Goal: Task Accomplishment & Management: Complete application form

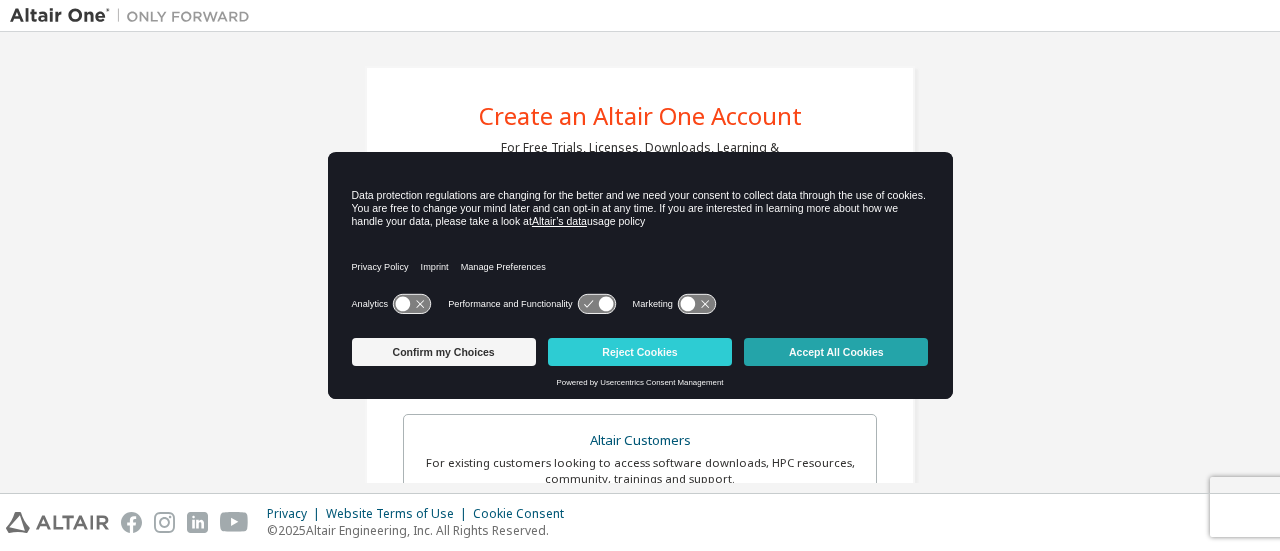
click at [818, 354] on button "Accept All Cookies" at bounding box center [836, 352] width 184 height 28
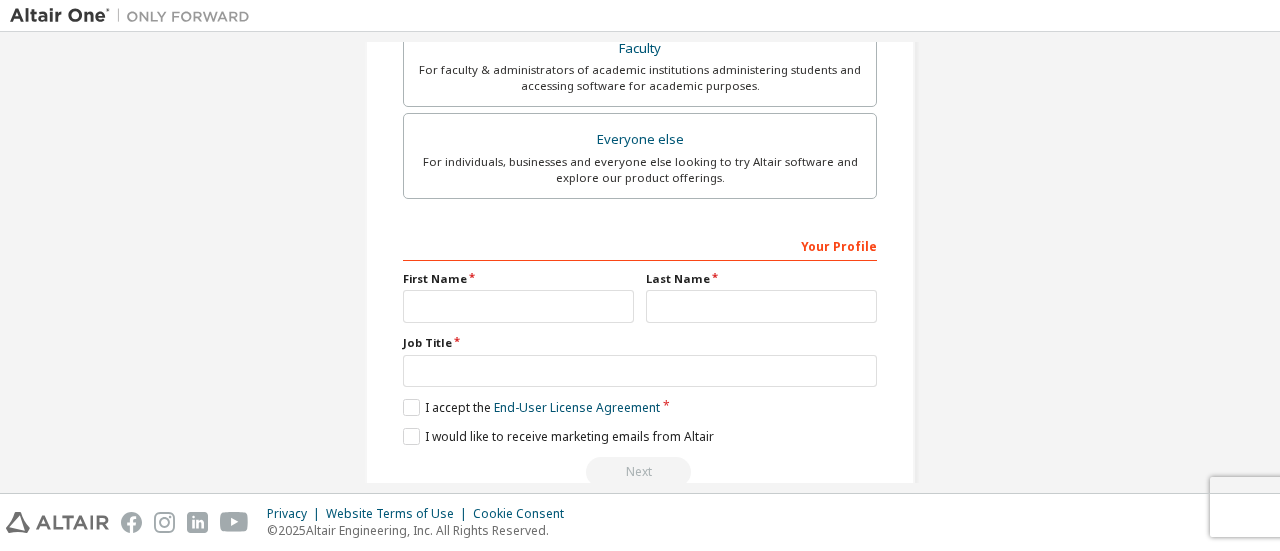
scroll to position [612, 0]
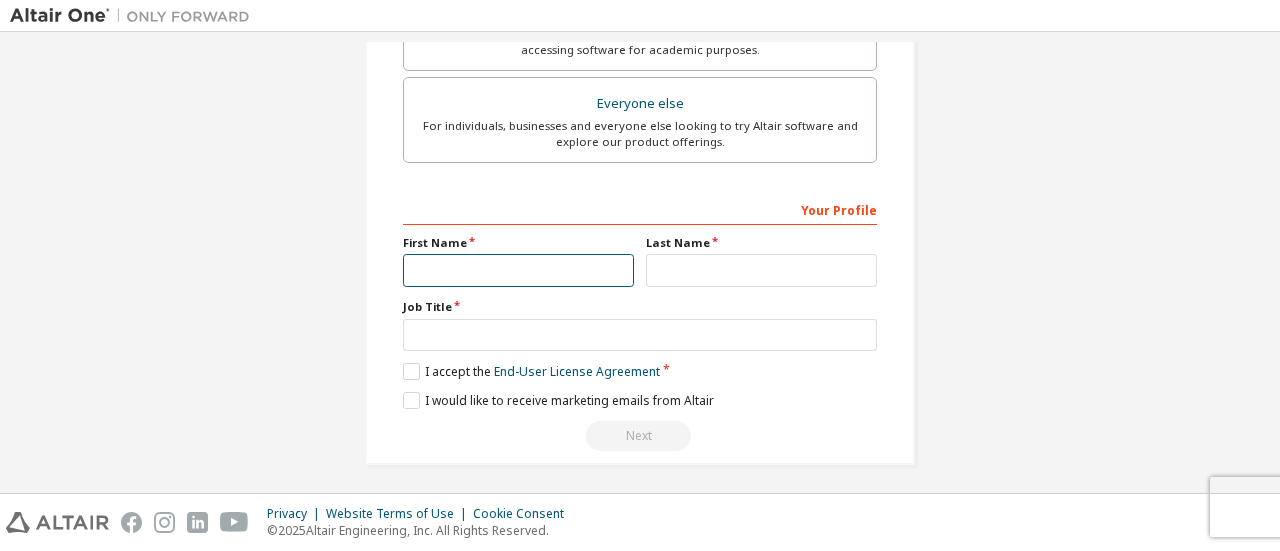
click at [542, 258] on input "text" at bounding box center [518, 270] width 231 height 33
type input "******"
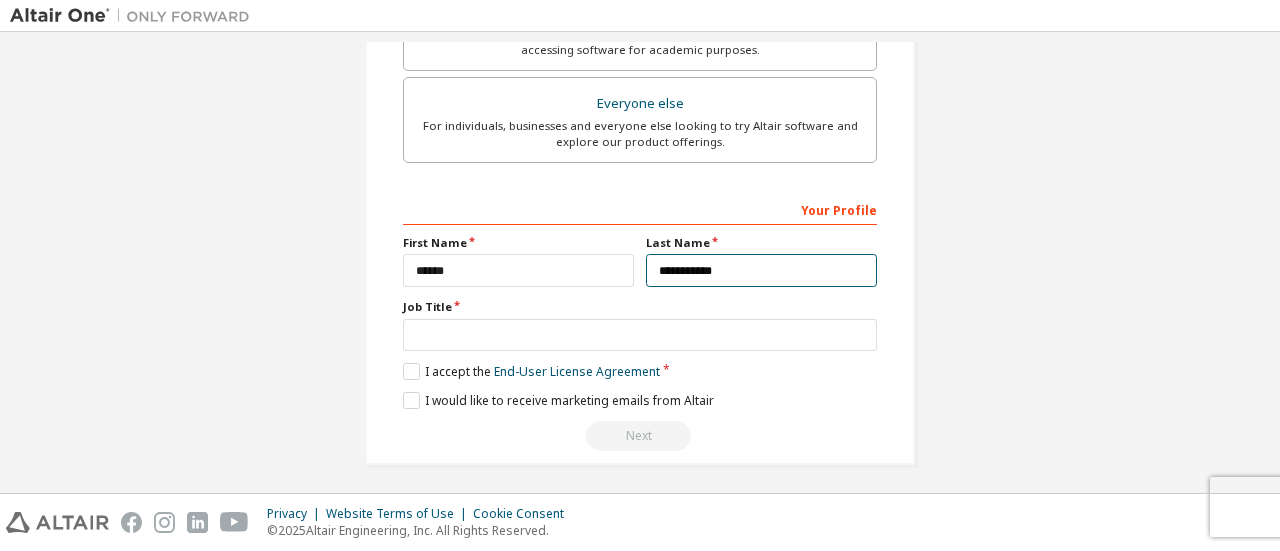
type input "**********"
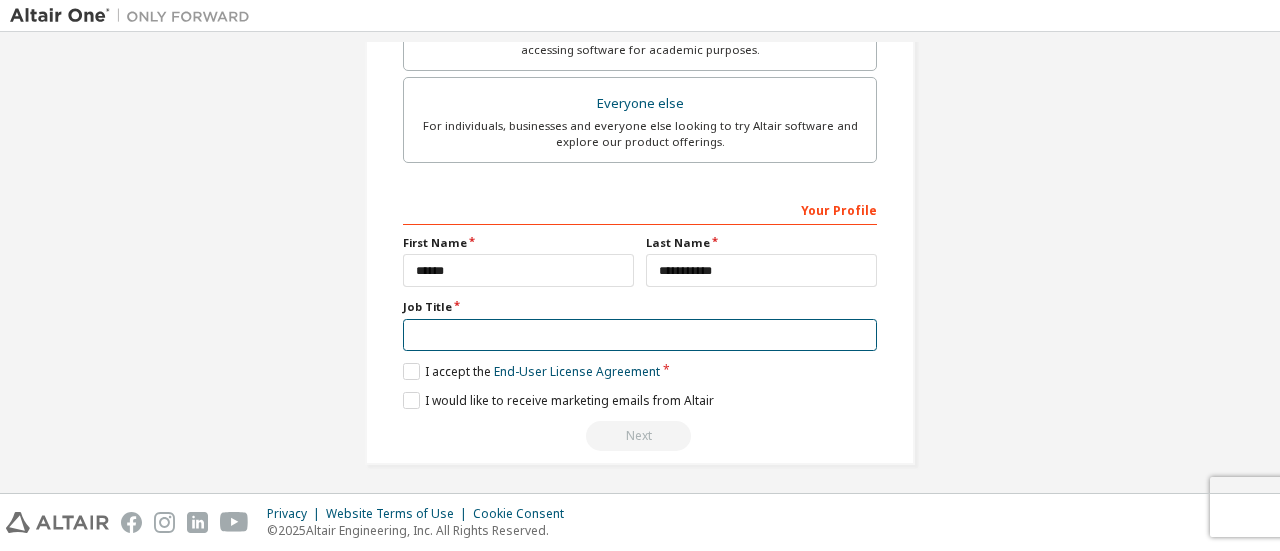
click at [524, 319] on input "text" at bounding box center [640, 335] width 474 height 33
type input "**********"
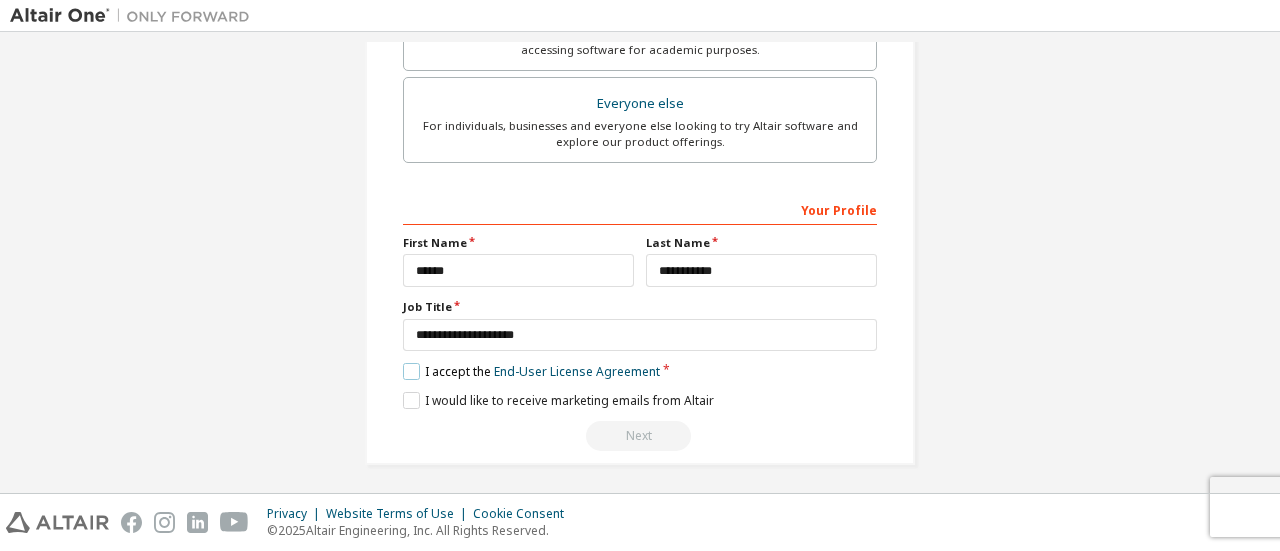
click at [408, 367] on label "I accept the End-User License Agreement" at bounding box center [531, 371] width 257 height 17
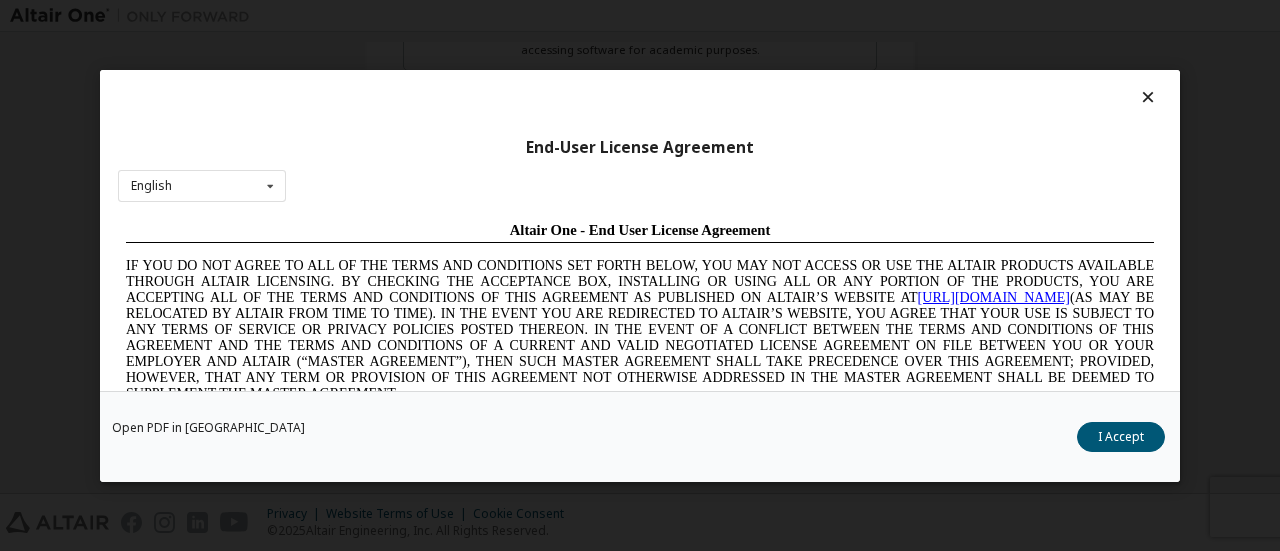
scroll to position [0, 0]
click at [1098, 431] on button "I Accept" at bounding box center [1121, 436] width 88 height 30
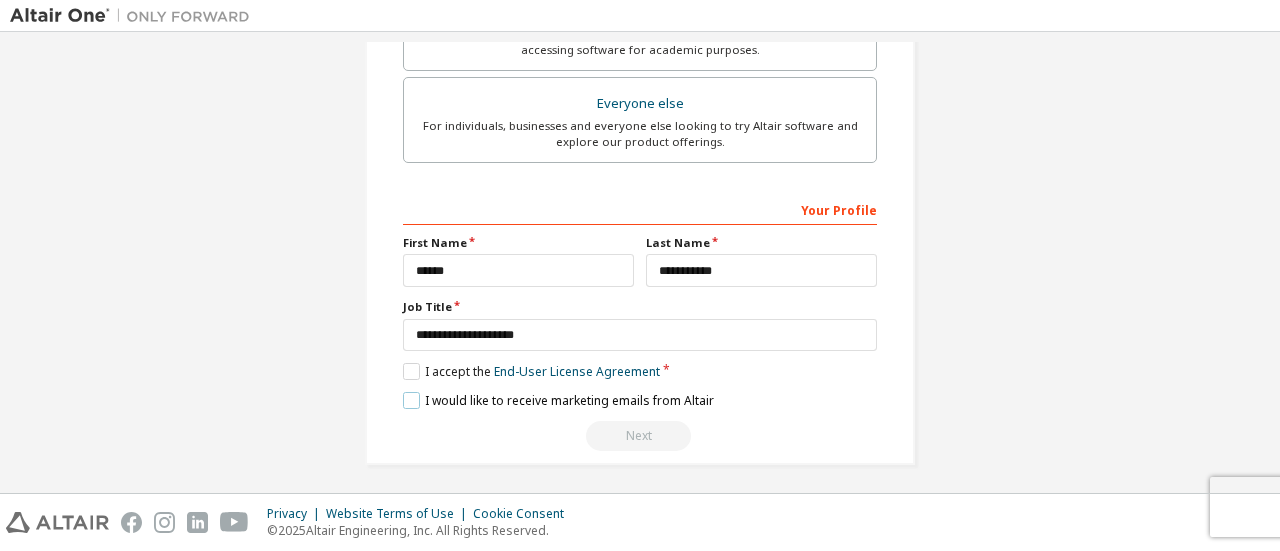
click at [403, 395] on label "I would like to receive marketing emails from Altair" at bounding box center [558, 400] width 311 height 17
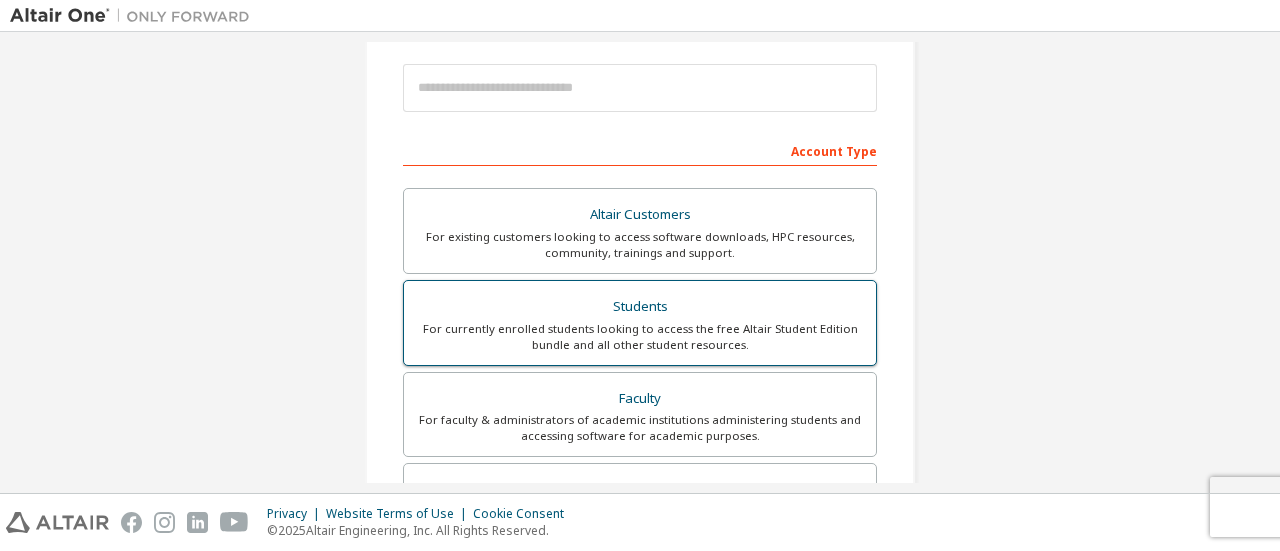
click at [694, 301] on div "Students" at bounding box center [640, 307] width 448 height 28
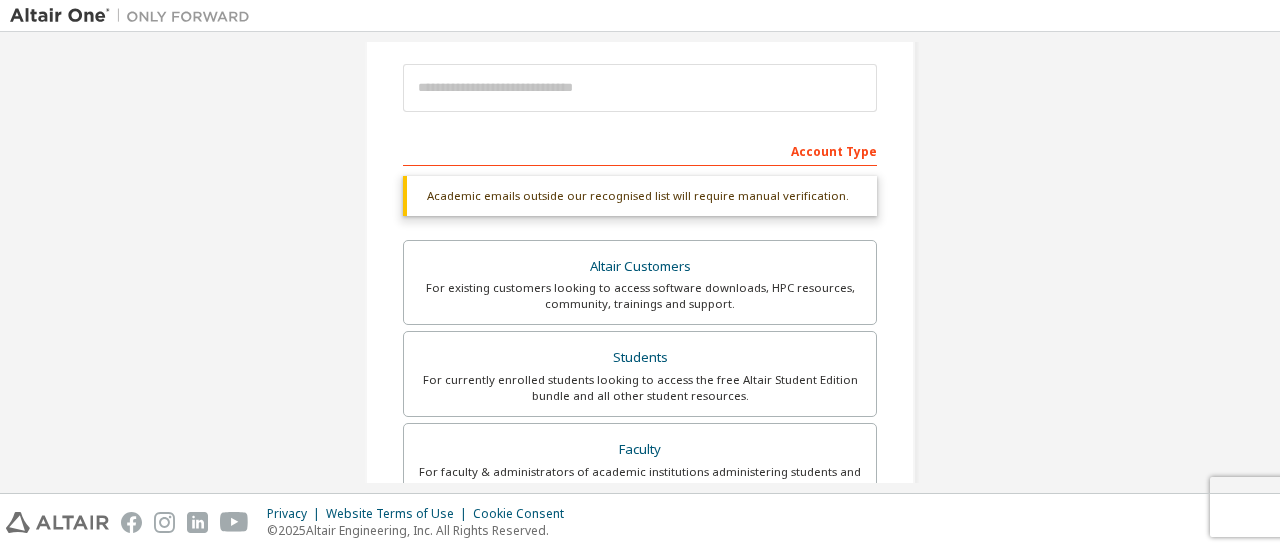
scroll to position [612, 0]
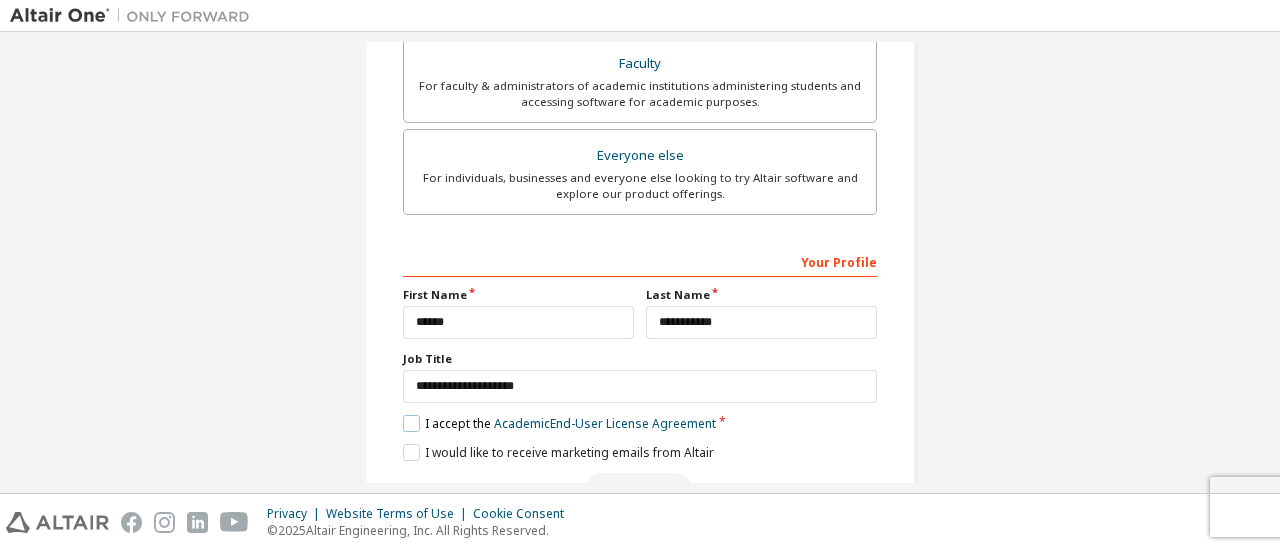
click at [406, 415] on label "I accept the Academic End-User License Agreement" at bounding box center [559, 423] width 313 height 17
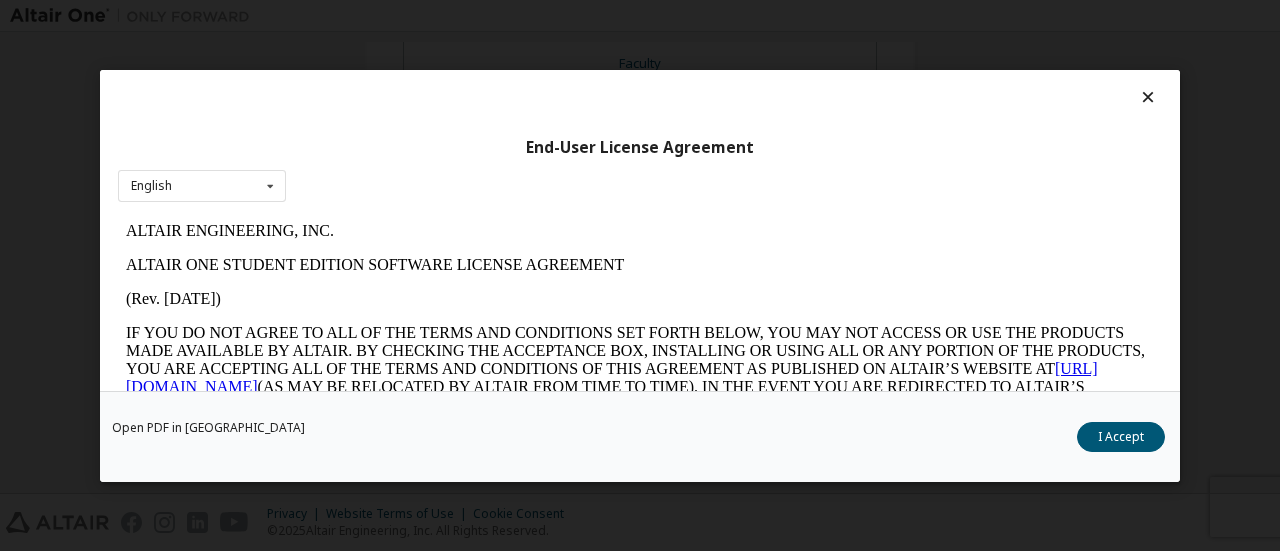
scroll to position [0, 0]
click at [1109, 435] on button "I Accept" at bounding box center [1121, 436] width 88 height 30
